Goal: Transaction & Acquisition: Purchase product/service

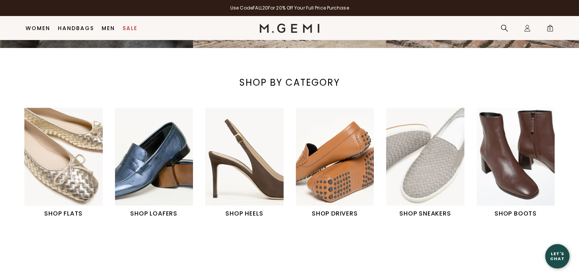
scroll to position [227, 0]
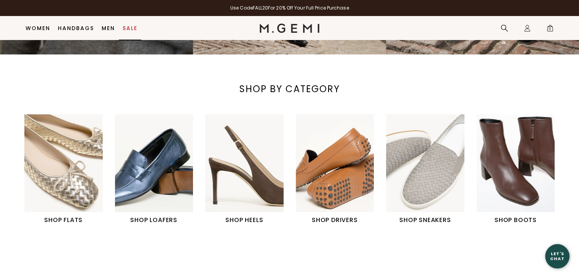
click at [133, 28] on link "Sale" at bounding box center [130, 28] width 15 height 6
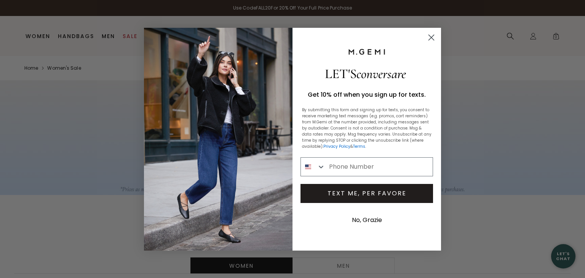
click at [429, 37] on circle "Close dialog" at bounding box center [431, 37] width 13 height 13
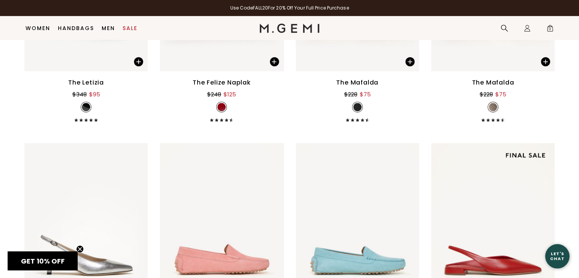
scroll to position [3549, 0]
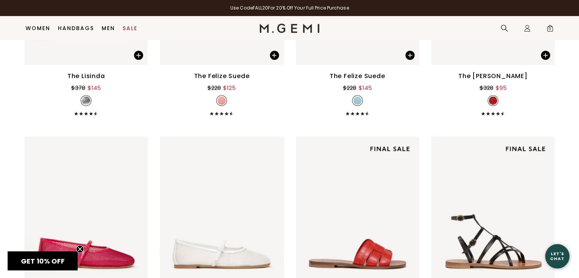
click at [500, 93] on div "The Rosanna $328 $95" at bounding box center [493, 94] width 123 height 44
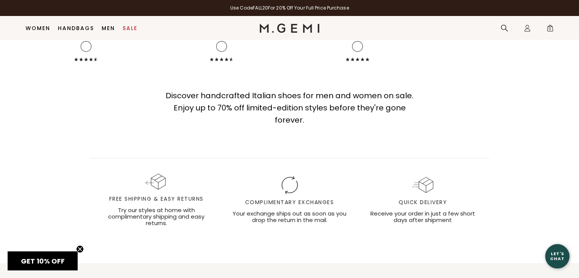
scroll to position [5498, 0]
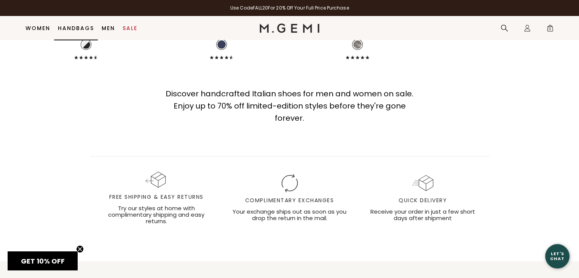
click at [84, 27] on link "Handbags" at bounding box center [76, 28] width 36 height 6
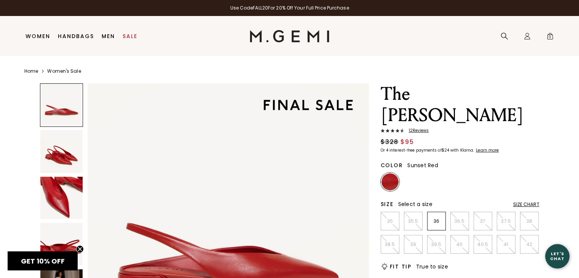
click at [67, 196] on img at bounding box center [61, 198] width 43 height 43
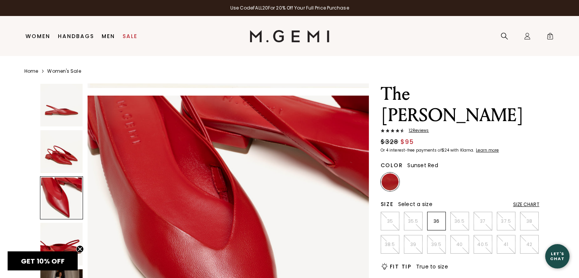
scroll to position [566, 0]
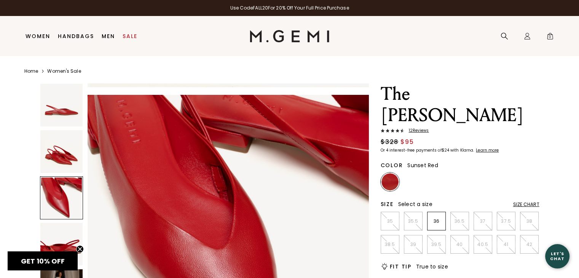
click at [69, 154] on img at bounding box center [61, 151] width 43 height 43
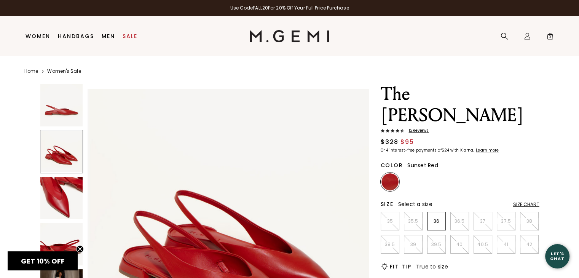
scroll to position [283, 0]
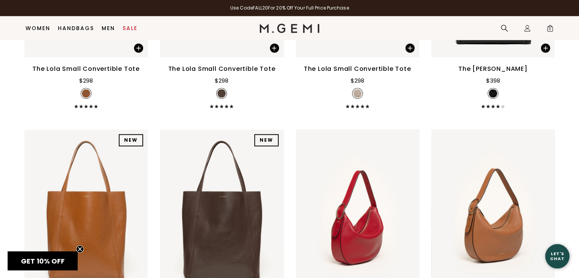
scroll to position [1200, 0]
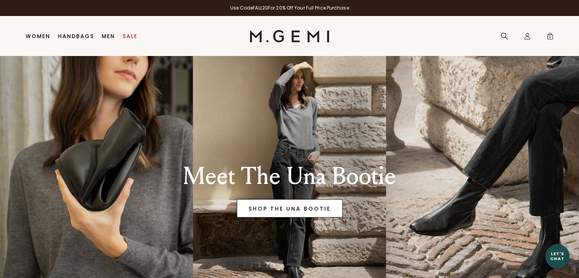
click at [259, 210] on link "SHOP THE UNA BOOTIE" at bounding box center [290, 208] width 106 height 18
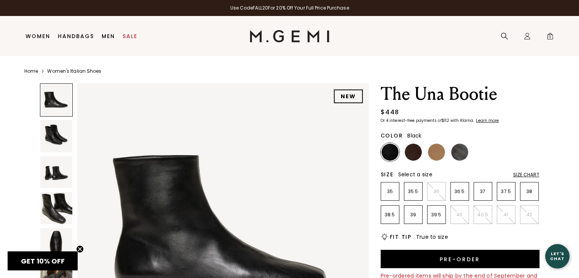
click at [50, 211] on img at bounding box center [56, 208] width 32 height 32
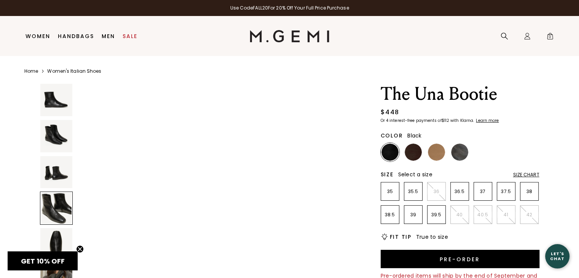
scroll to position [880, 0]
